Goal: Task Accomplishment & Management: Manage account settings

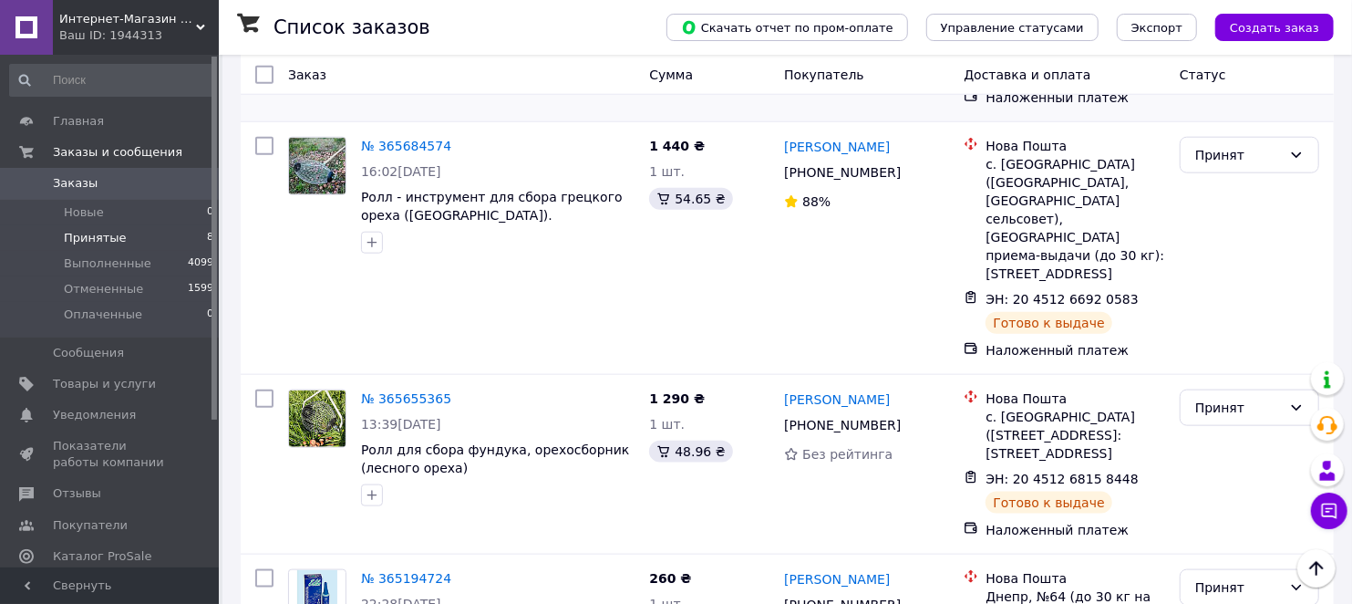
scroll to position [1127, 0]
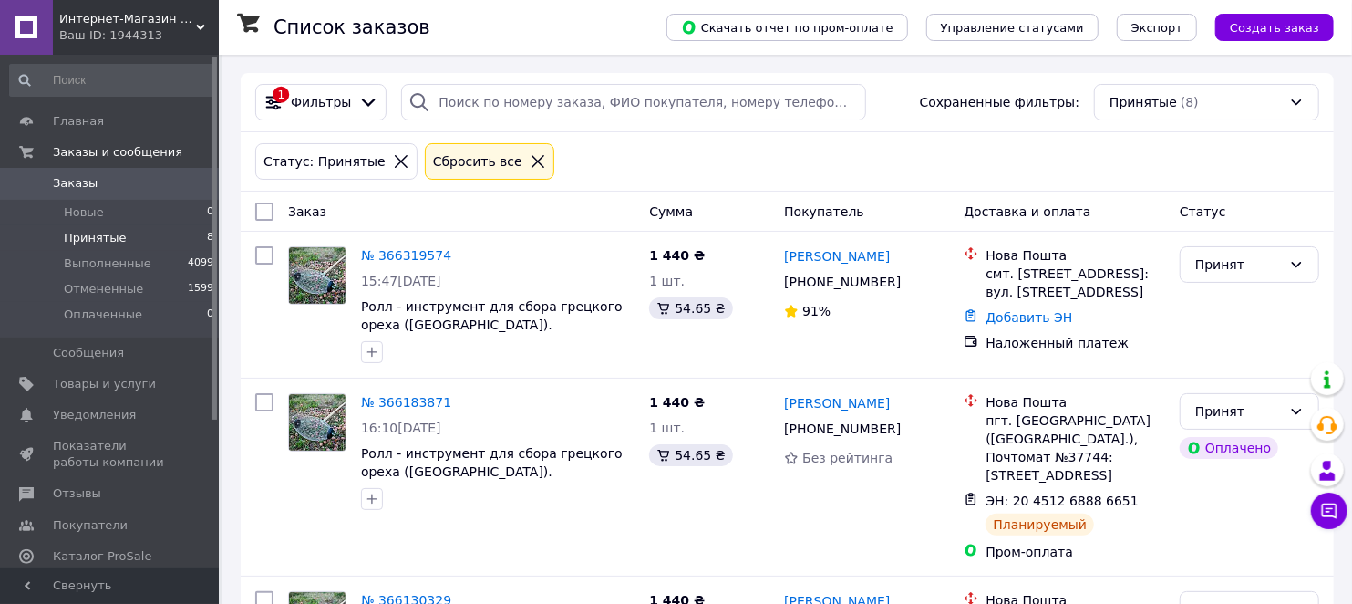
scroll to position [1127, 0]
